Goal: Task Accomplishment & Management: Use online tool/utility

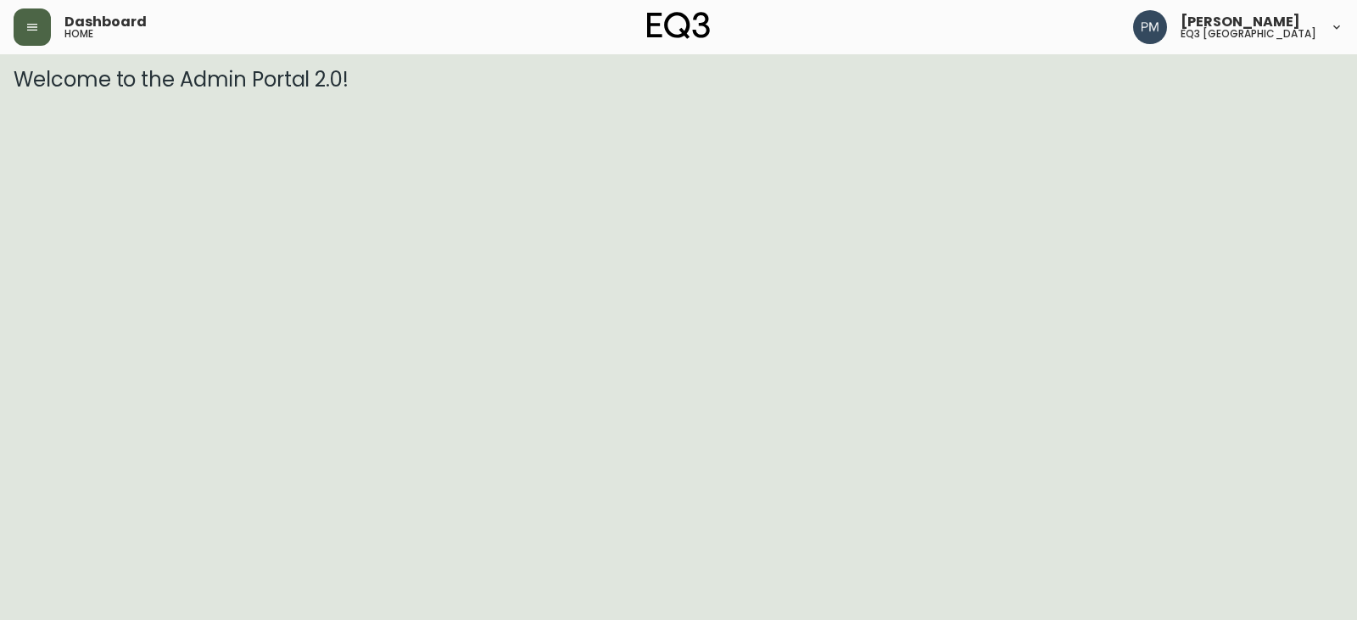
click at [24, 29] on button "button" at bounding box center [32, 26] width 37 height 37
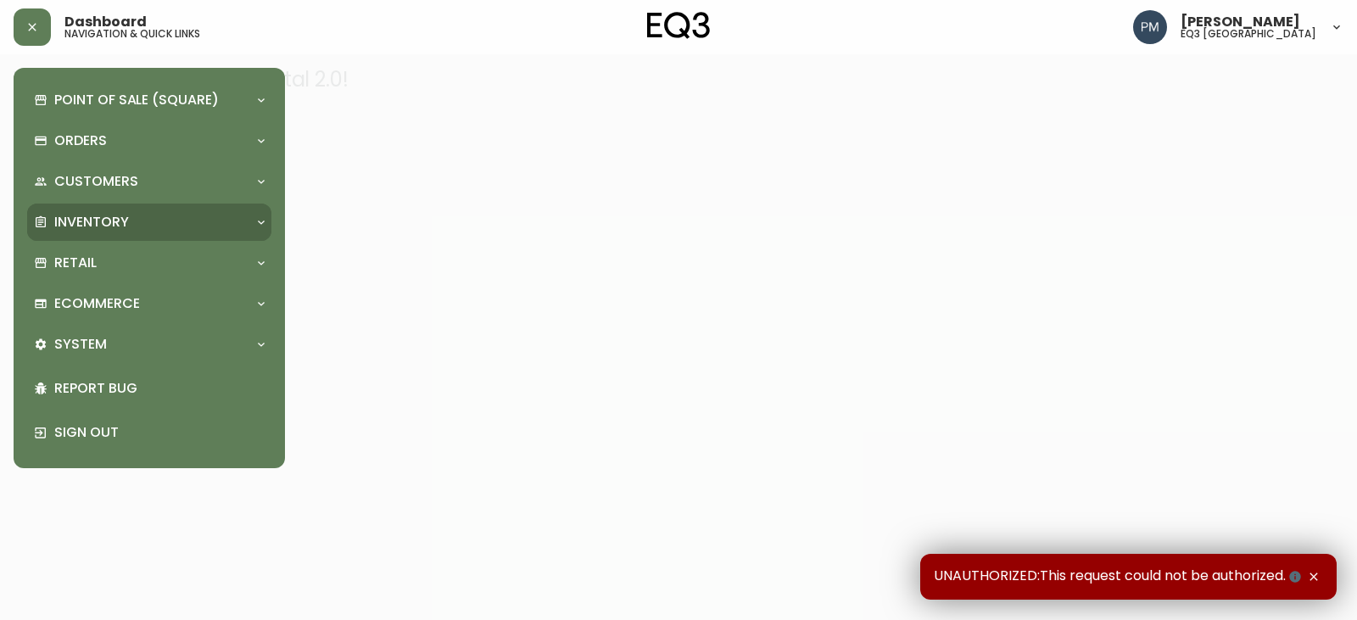
click at [186, 229] on div "Inventory" at bounding box center [141, 222] width 214 height 19
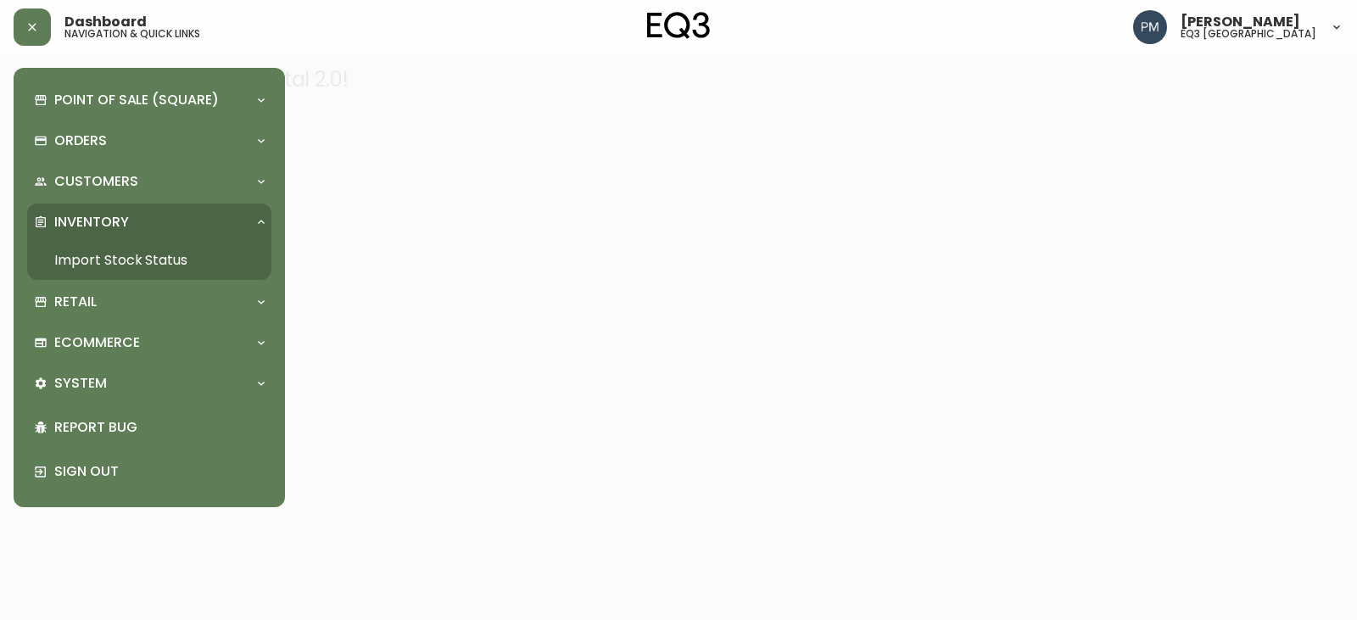
click at [145, 263] on link "Import Stock Status" at bounding box center [149, 260] width 244 height 39
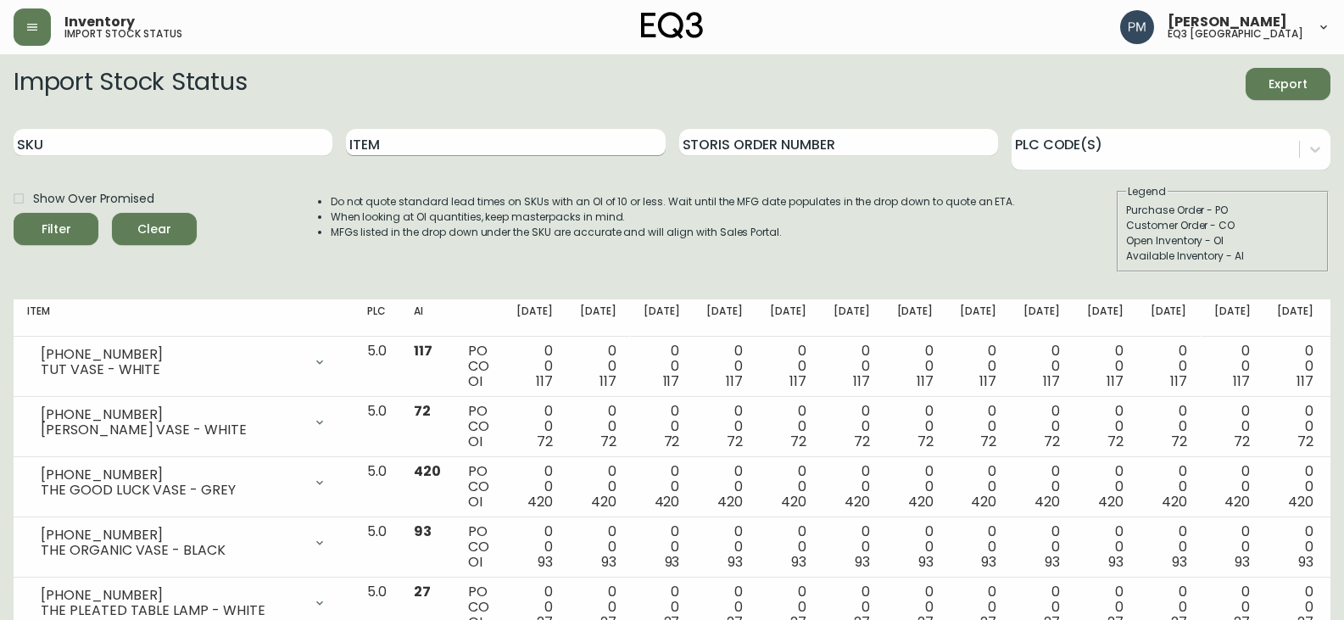
click at [365, 139] on input "Item" at bounding box center [505, 142] width 319 height 27
click at [14, 213] on button "Filter" at bounding box center [56, 229] width 85 height 32
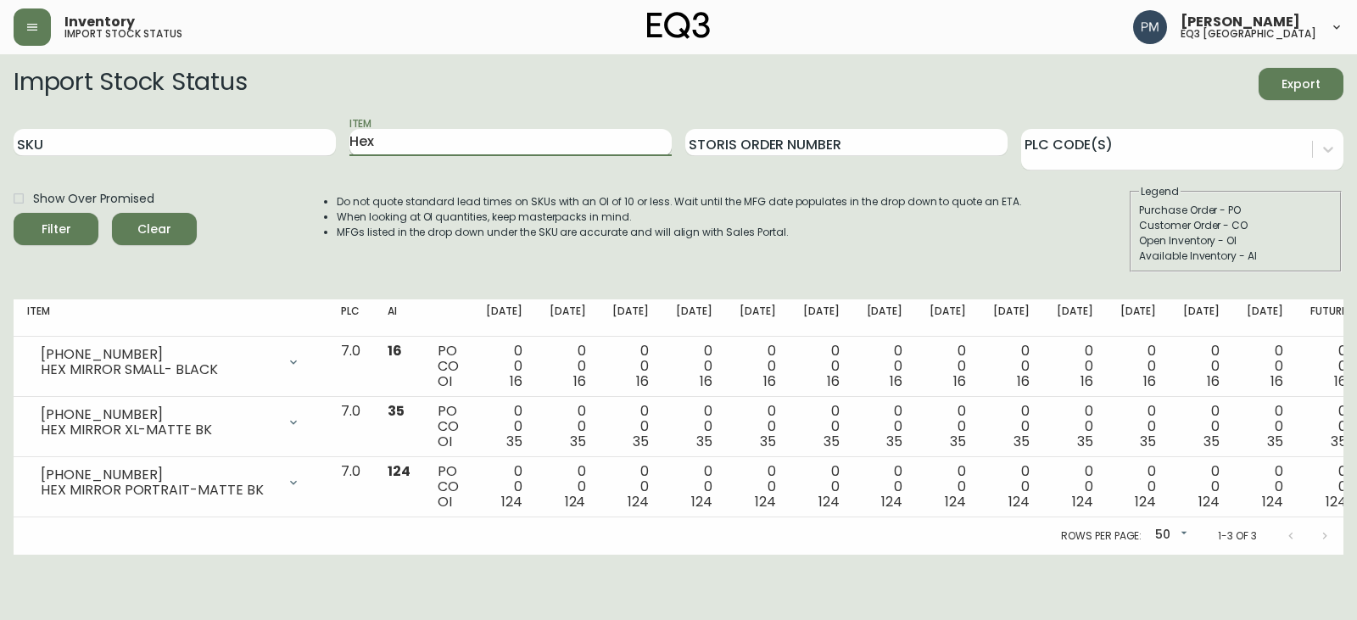
click at [387, 140] on input "Hex" at bounding box center [510, 142] width 322 height 27
click at [14, 213] on button "Filter" at bounding box center [56, 229] width 85 height 32
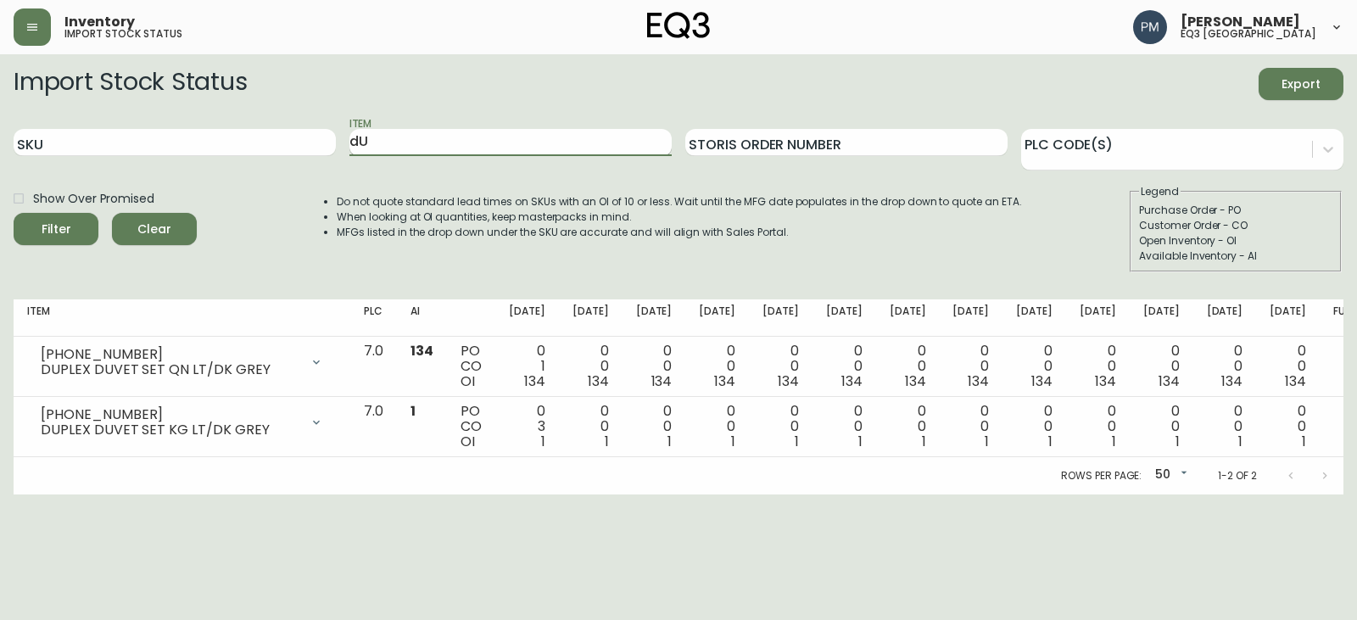
type input "d"
click at [14, 213] on button "Filter" at bounding box center [56, 229] width 85 height 32
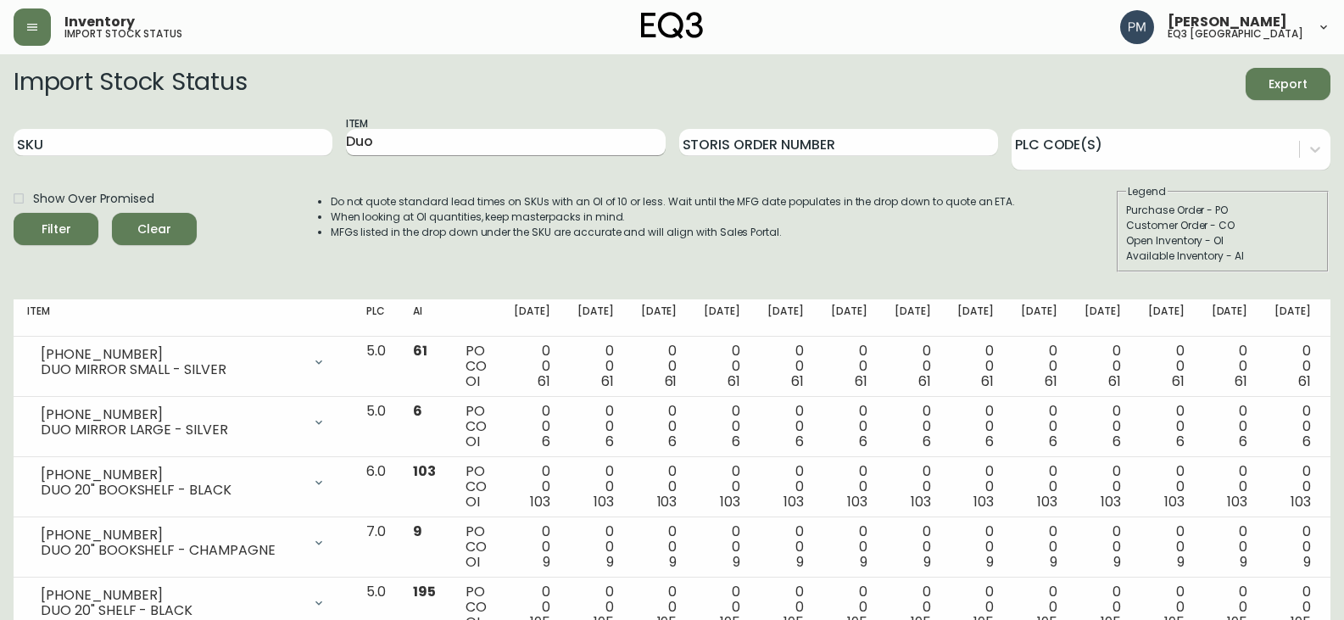
click at [433, 146] on input "Duo" at bounding box center [505, 142] width 319 height 27
type input "m"
type input "Mirror"
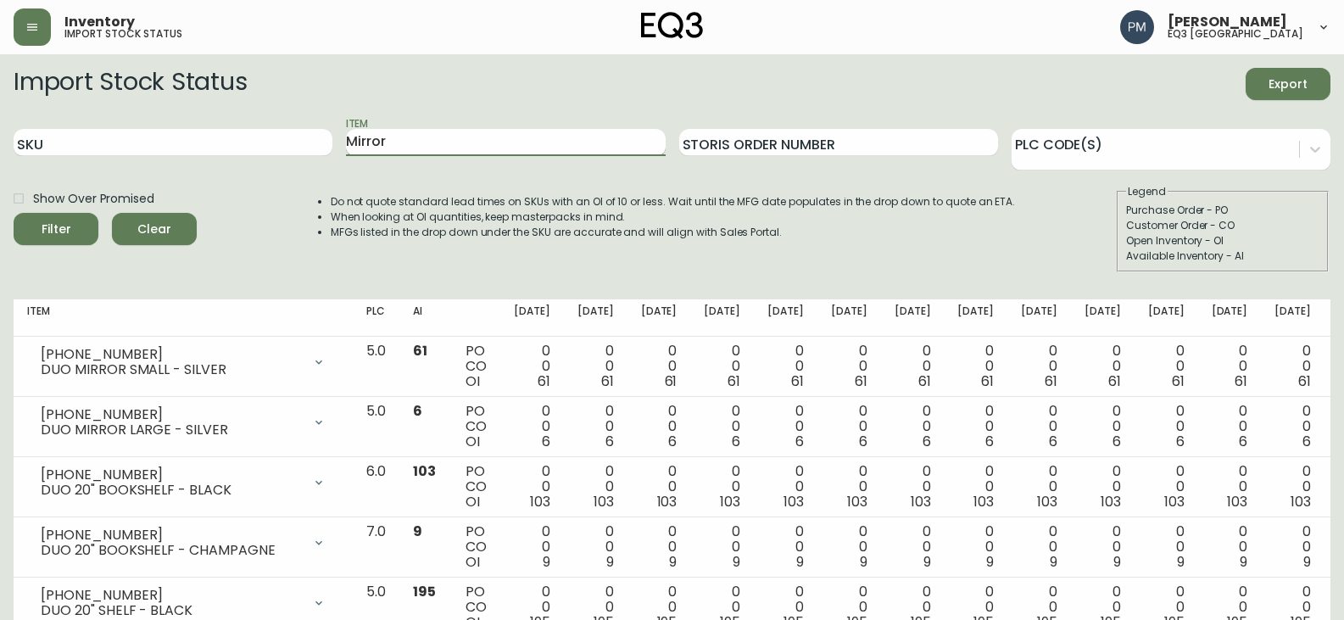
click at [14, 213] on button "Filter" at bounding box center [56, 229] width 85 height 32
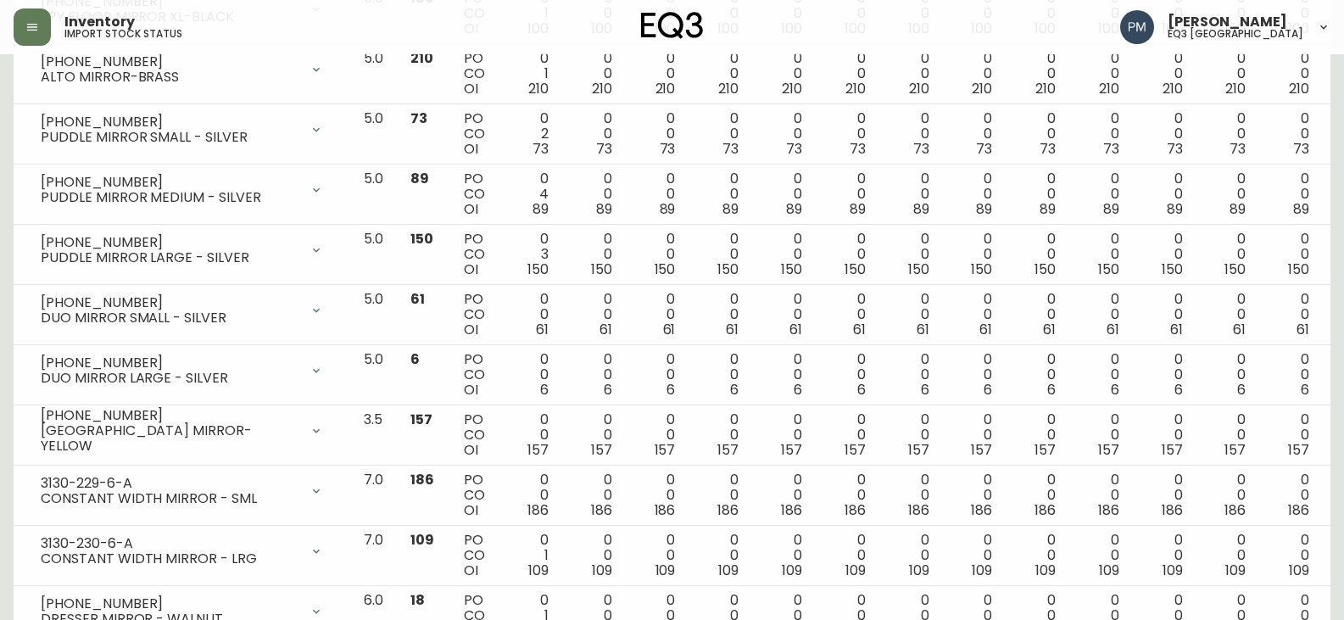
scroll to position [1189, 0]
